Goal: Task Accomplishment & Management: Manage account settings

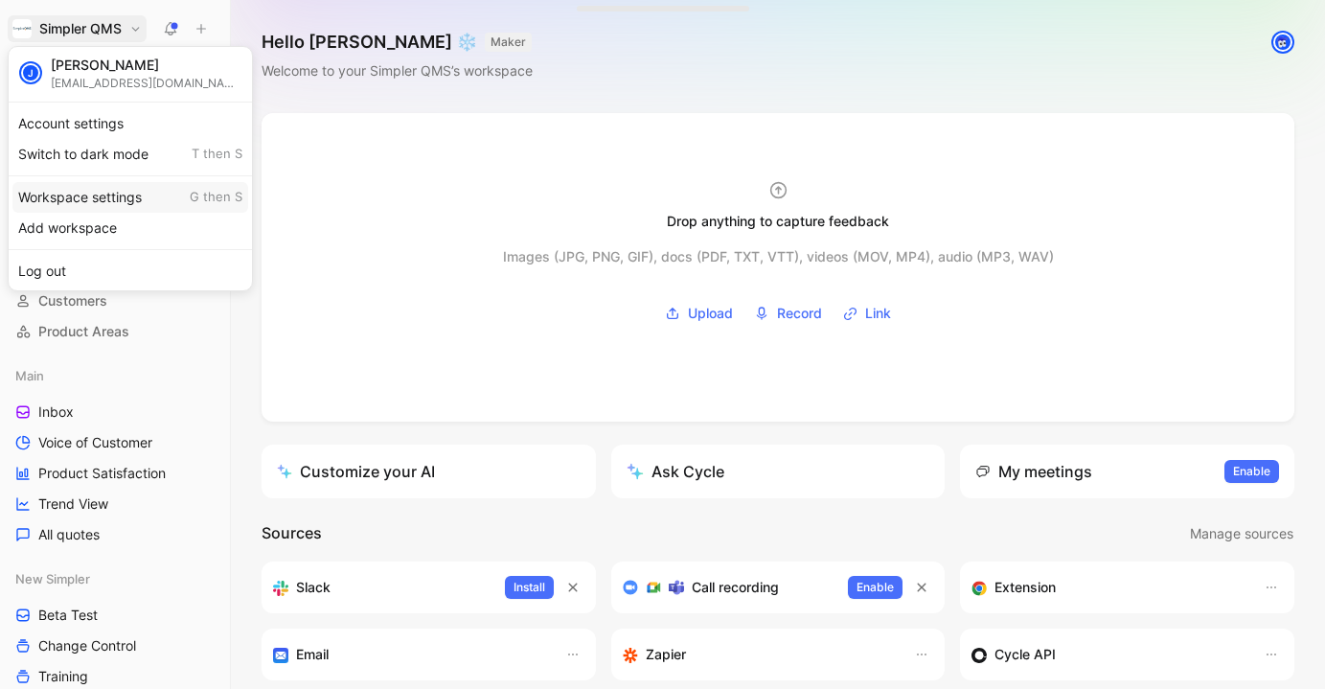
click at [98, 196] on div "Workspace settings G then S" at bounding box center [130, 197] width 236 height 31
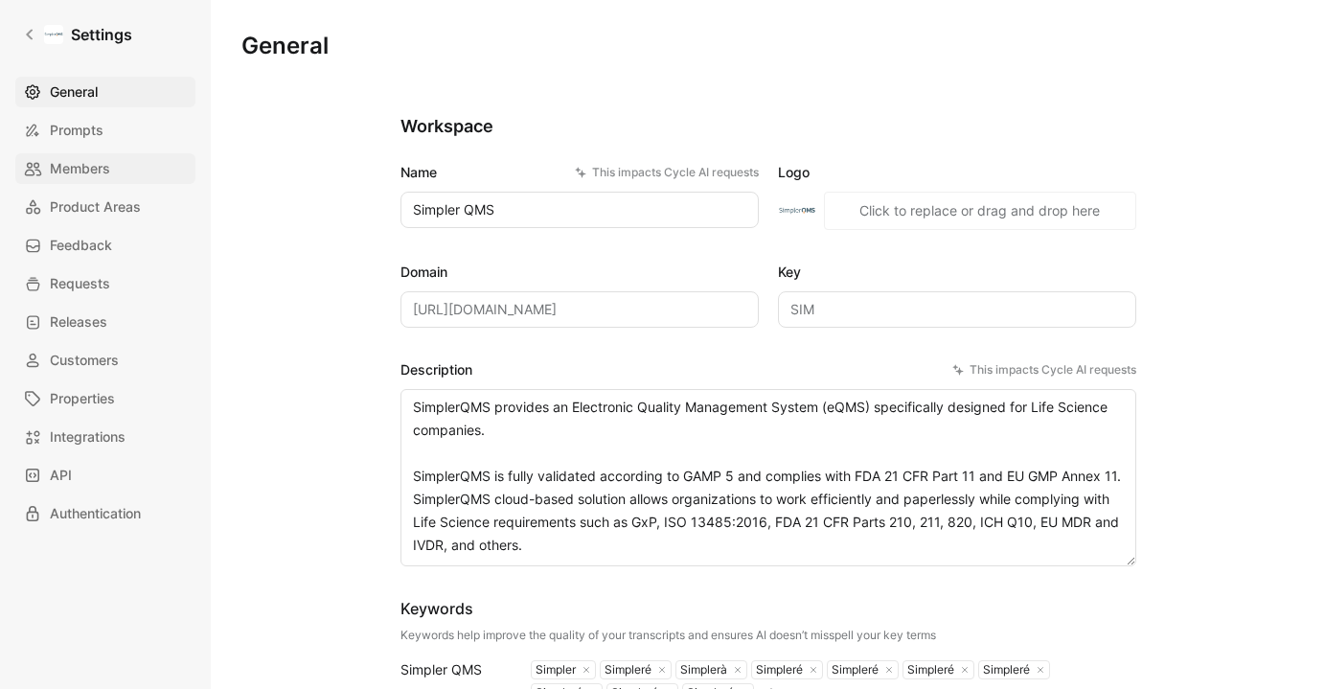
click at [104, 166] on span "Members" at bounding box center [80, 168] width 60 height 23
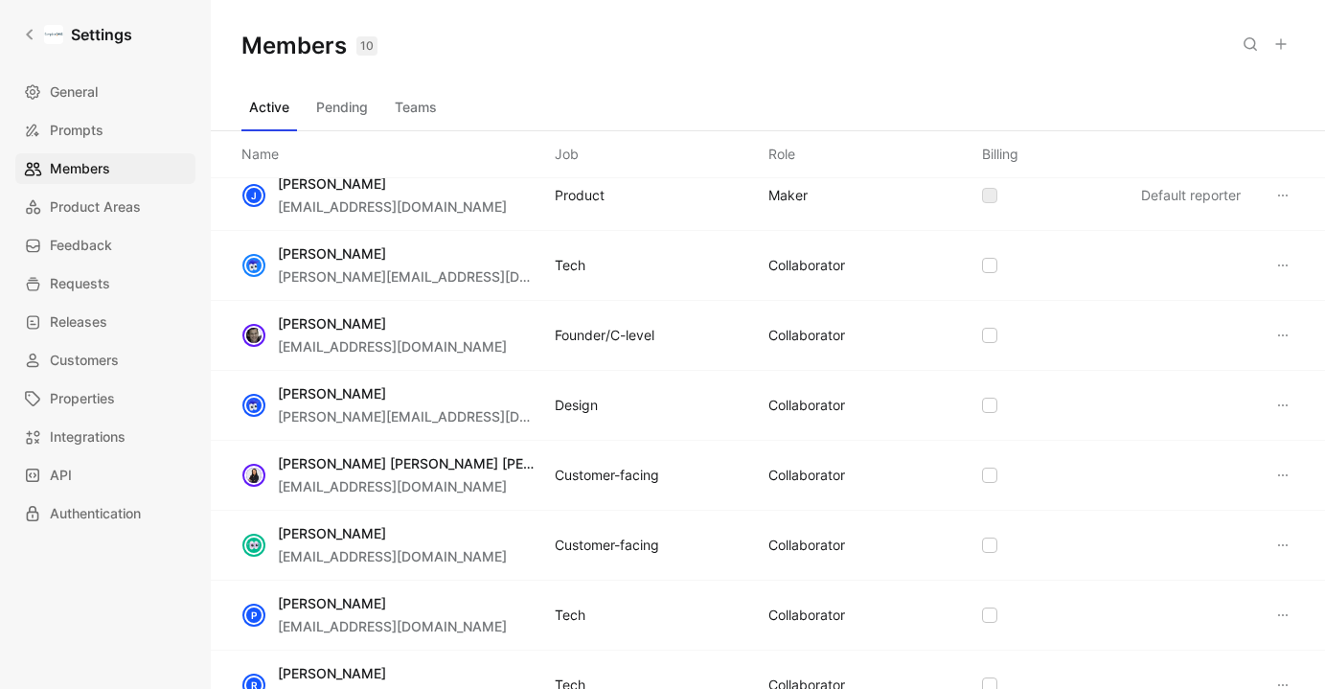
scroll to position [19, 0]
click at [1296, 402] on div "[PERSON_NAME] [PERSON_NAME][EMAIL_ADDRESS][DOMAIN_NAME] Design COLLABORATOR" at bounding box center [768, 404] width 1114 height 70
click at [1283, 400] on icon at bounding box center [1282, 403] width 15 height 15
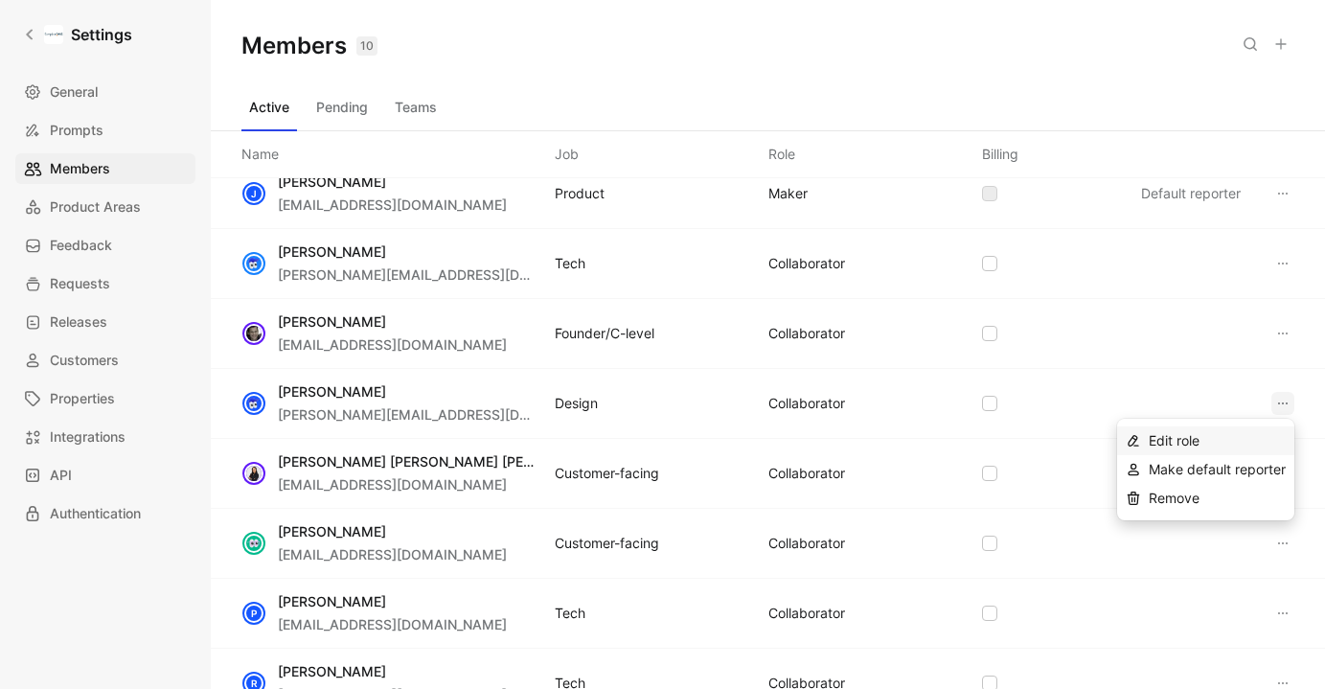
click at [1167, 441] on span "Edit role" at bounding box center [1173, 440] width 51 height 16
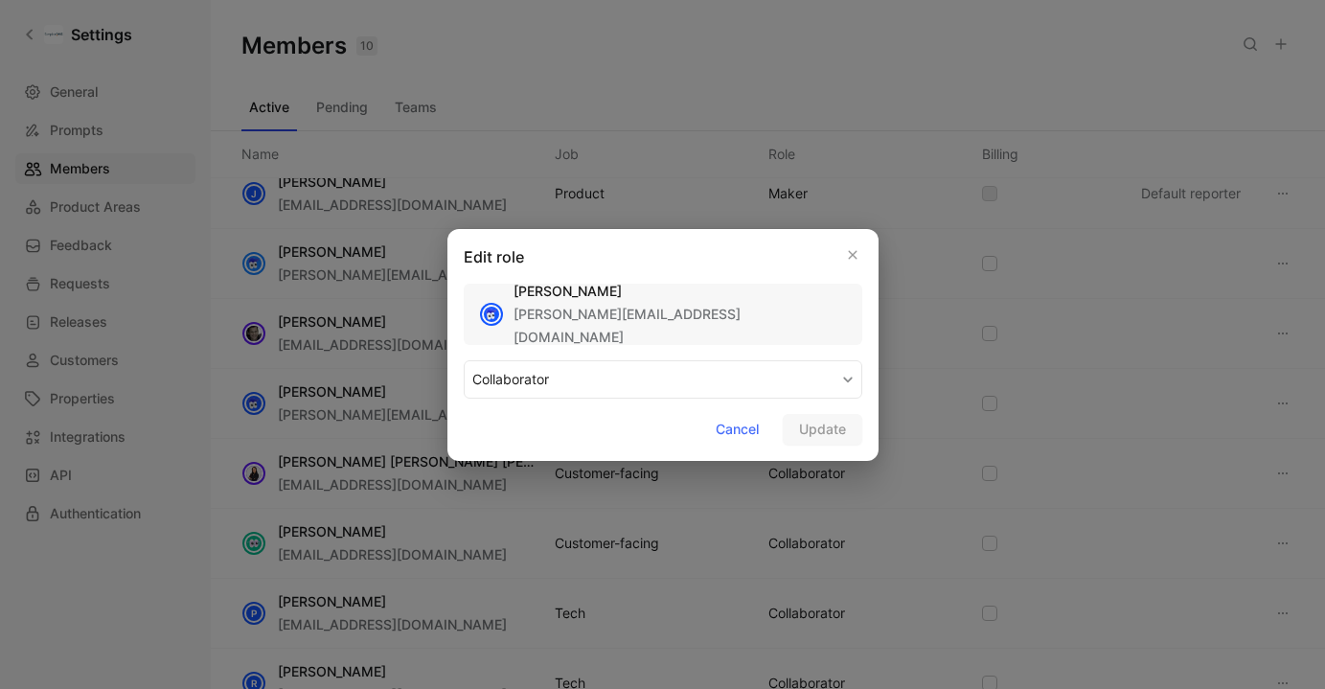
click at [709, 369] on button "COLLABORATOR" at bounding box center [663, 379] width 398 height 38
click at [533, 424] on div "MAKER" at bounding box center [528, 424] width 113 height 23
click at [832, 428] on span "Update" at bounding box center [822, 429] width 47 height 23
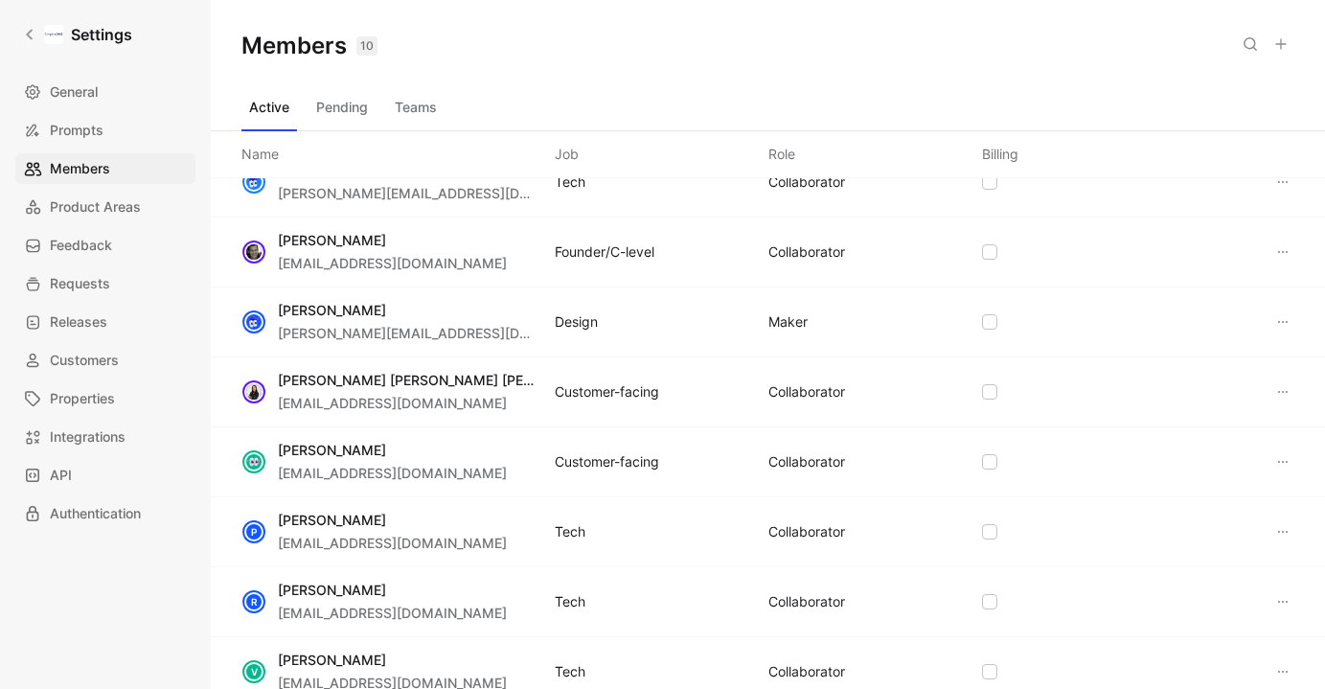
scroll to position [0, 0]
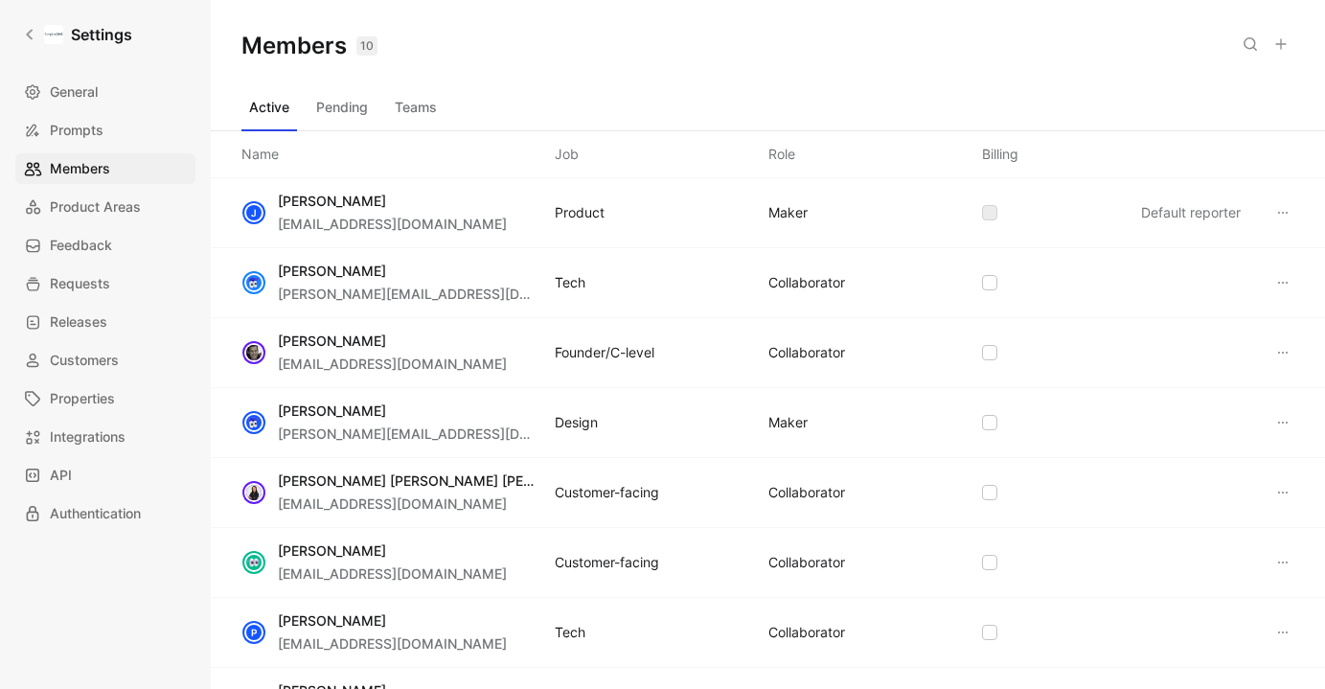
click at [1278, 214] on icon at bounding box center [1282, 212] width 15 height 15
click at [23, 40] on icon at bounding box center [29, 34] width 13 height 13
